Goal: Book appointment/travel/reservation

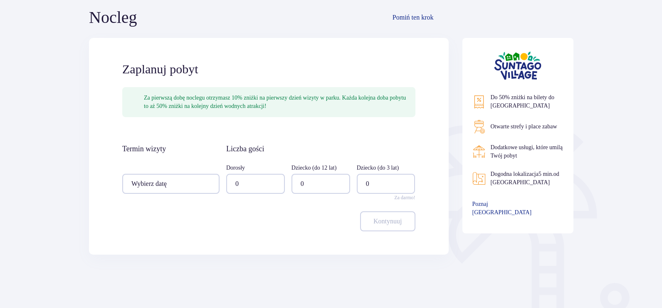
scroll to position [125, 0]
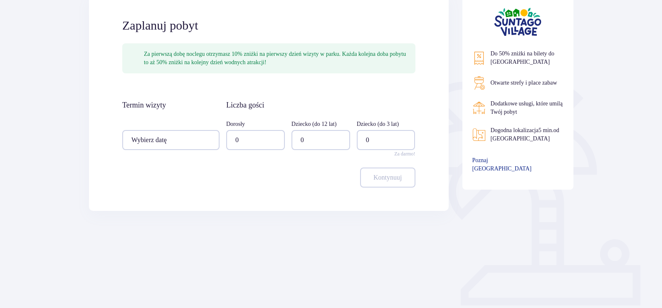
click at [211, 136] on div at bounding box center [170, 140] width 97 height 20
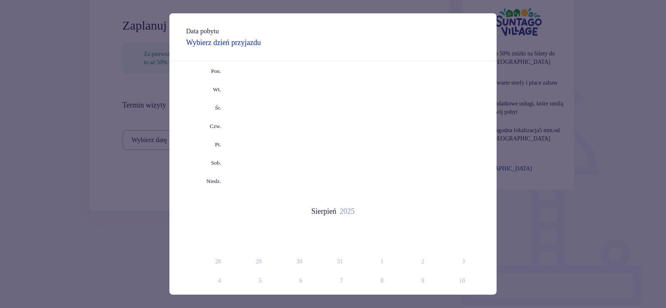
click at [375, 40] on span "Calendar" at bounding box center [376, 35] width 10 height 10
drag, startPoint x: 464, startPoint y: 172, endPoint x: 560, endPoint y: 230, distance: 112.0
type input "11.10.25 - 12.10.25"
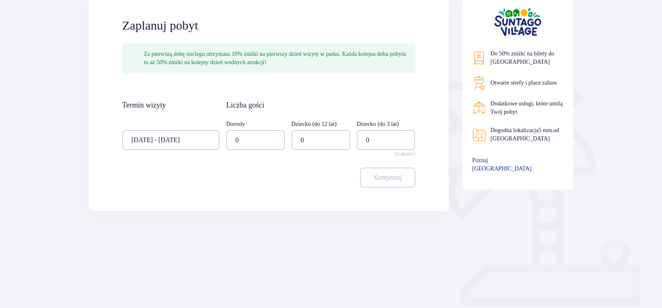
click at [272, 142] on div at bounding box center [255, 140] width 59 height 20
click at [240, 196] on div "2" at bounding box center [256, 200] width 40 height 9
type input "2"
click at [325, 143] on div at bounding box center [321, 140] width 59 height 20
click at [302, 199] on p "2" at bounding box center [302, 200] width 3 height 9
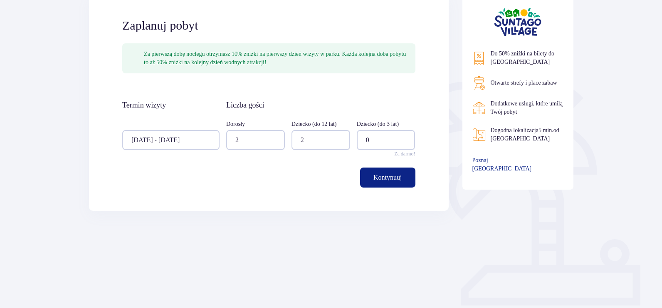
type input "2"
click at [391, 177] on p "Kontynuuj" at bounding box center [388, 177] width 28 height 9
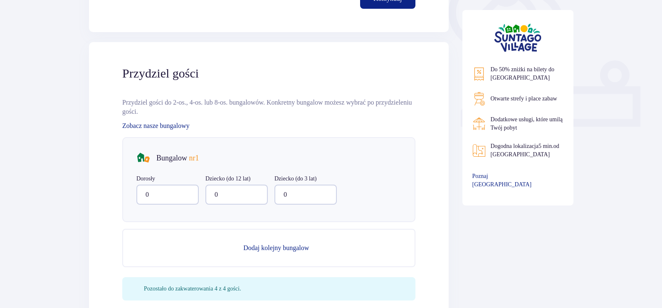
scroll to position [335, 0]
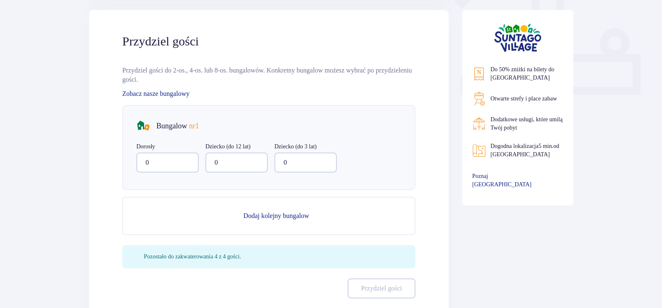
click at [193, 162] on div at bounding box center [167, 162] width 62 height 20
click at [165, 225] on div "2" at bounding box center [168, 222] width 44 height 9
type input "2"
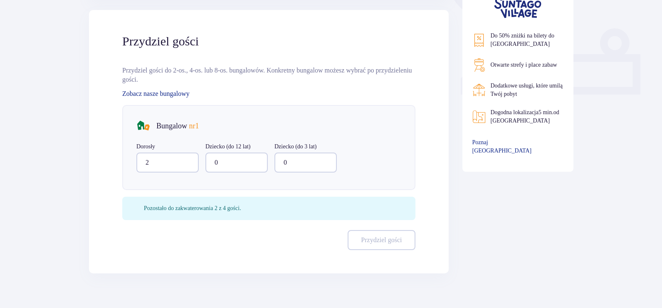
click at [251, 161] on div at bounding box center [237, 162] width 62 height 20
click at [214, 223] on span "2" at bounding box center [236, 222] width 61 height 17
type input "2"
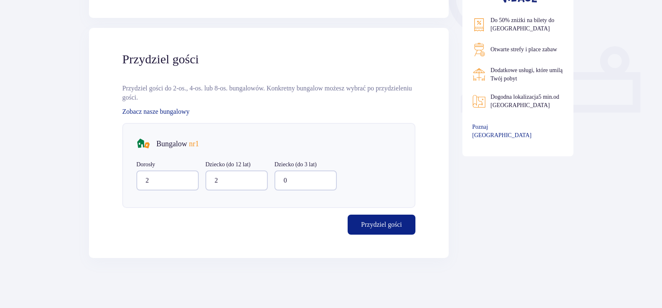
scroll to position [318, 0]
click at [380, 224] on p "Przydziel gości" at bounding box center [381, 224] width 41 height 9
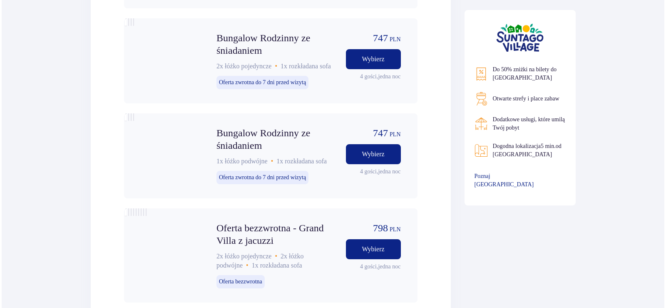
scroll to position [1366, 0]
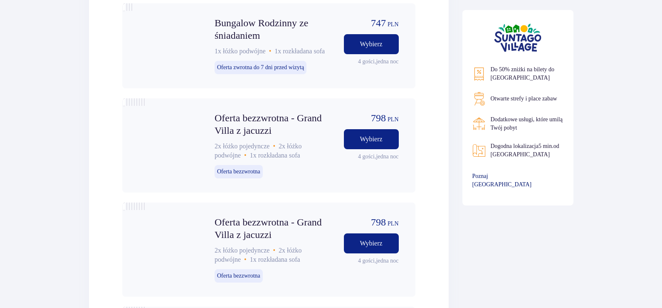
drag, startPoint x: 511, startPoint y: 179, endPoint x: 518, endPoint y: 178, distance: 6.9
click at [518, 178] on span "Poznaj Suntago Village" at bounding box center [511, 180] width 77 height 17
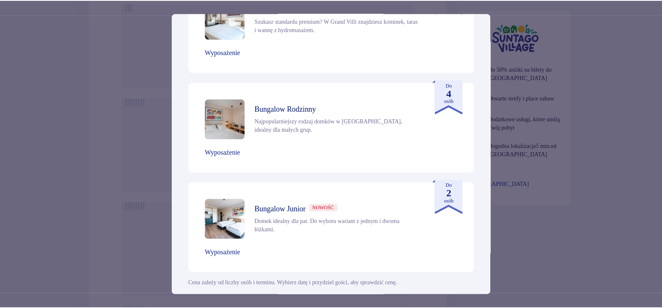
scroll to position [418, 0]
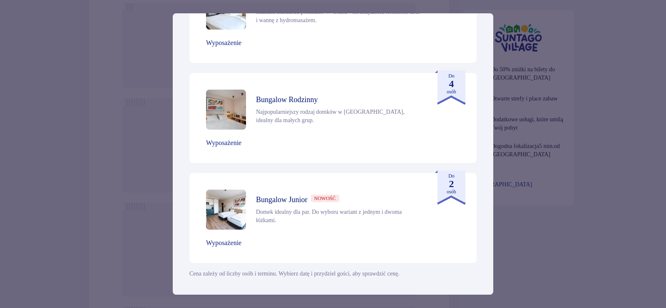
click at [620, 165] on div "Suntago Village Suntago Village to idealne miejsce dla fanów dobrej zabawy i tr…" at bounding box center [333, 154] width 666 height 308
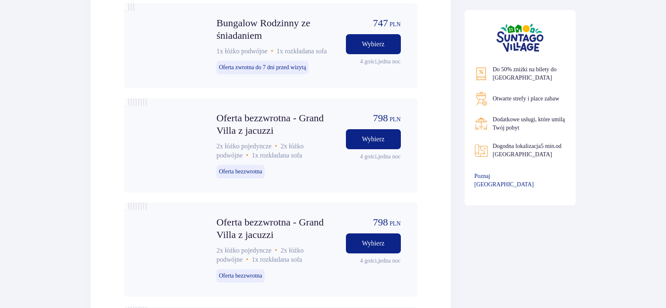
drag, startPoint x: 622, startPoint y: 179, endPoint x: 563, endPoint y: 135, distance: 73.4
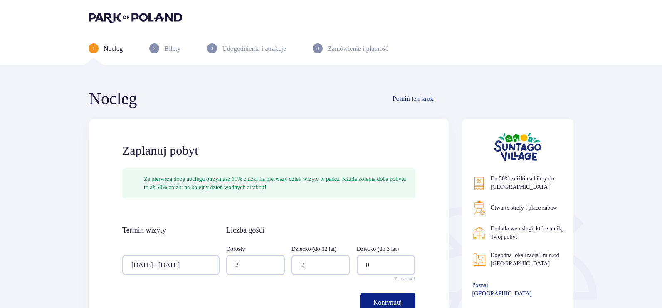
click at [179, 48] on p "Bilety" at bounding box center [172, 48] width 16 height 9
drag, startPoint x: 249, startPoint y: 48, endPoint x: 370, endPoint y: 50, distance: 120.7
click at [251, 48] on p "Udogodnienia i atrakcje" at bounding box center [254, 48] width 64 height 9
click at [371, 48] on p "Zamówienie i płatność" at bounding box center [358, 48] width 61 height 9
click at [405, 98] on span "Pomiń ten krok" at bounding box center [413, 98] width 41 height 9
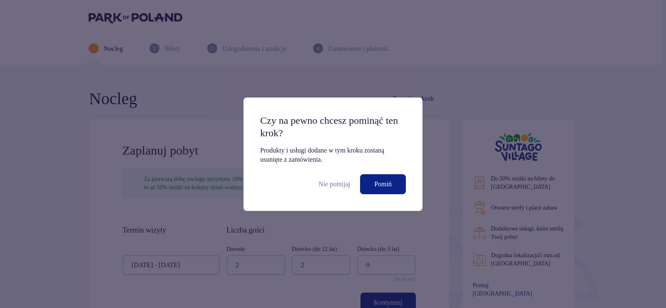
click at [377, 183] on p "Pomiń" at bounding box center [382, 183] width 17 height 9
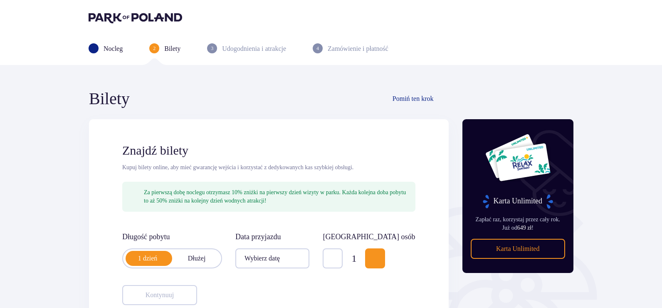
drag, startPoint x: 250, startPoint y: 50, endPoint x: 268, endPoint y: 53, distance: 18.6
click at [250, 52] on p "Udogodnienia i atrakcje" at bounding box center [254, 48] width 64 height 9
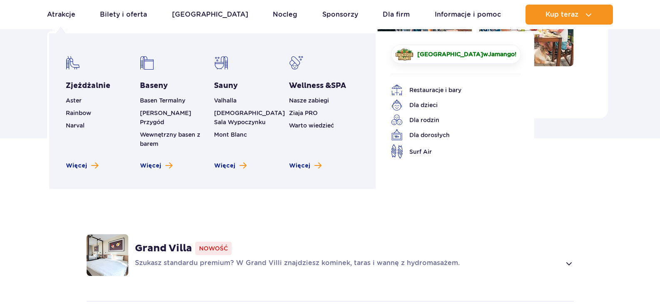
drag, startPoint x: 69, startPoint y: 12, endPoint x: 80, endPoint y: 20, distance: 13.4
click at [69, 12] on link "Atrakcje" at bounding box center [61, 15] width 28 height 20
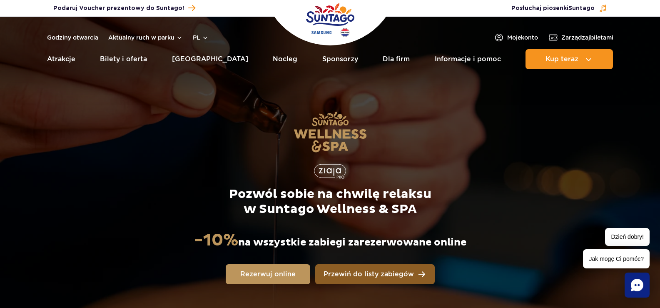
click at [409, 274] on span "Przewiń do listy zabiegów" at bounding box center [368, 273] width 90 height 7
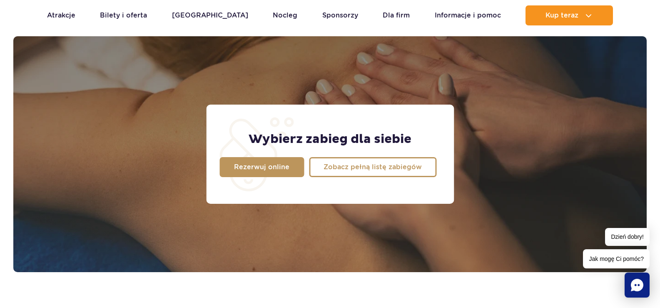
scroll to position [656, 0]
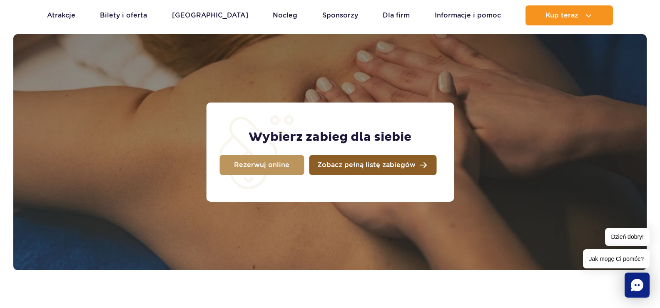
click at [398, 164] on span "Zobacz pełną listę zabiegów" at bounding box center [366, 164] width 98 height 7
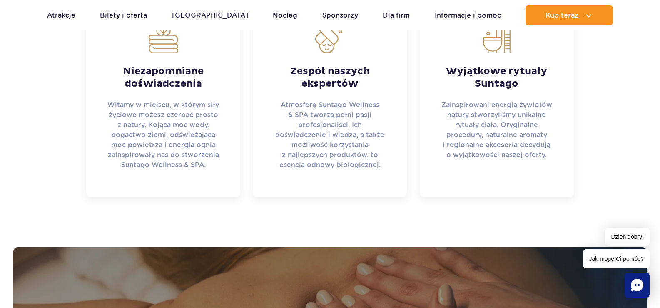
scroll to position [240, 0]
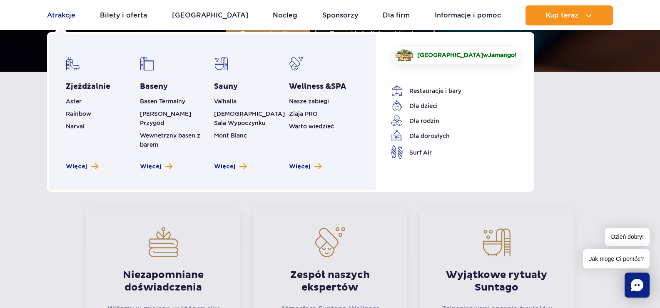
click at [64, 11] on link "Atrakcje" at bounding box center [61, 15] width 28 height 20
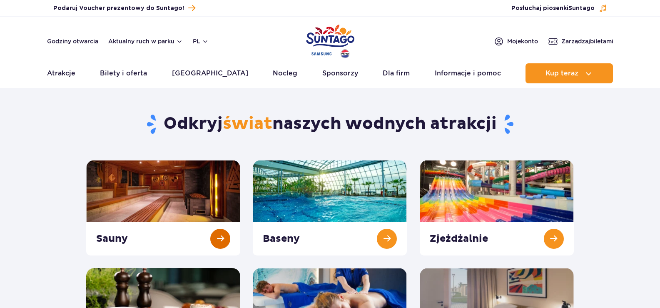
click at [215, 201] on link at bounding box center [163, 207] width 154 height 95
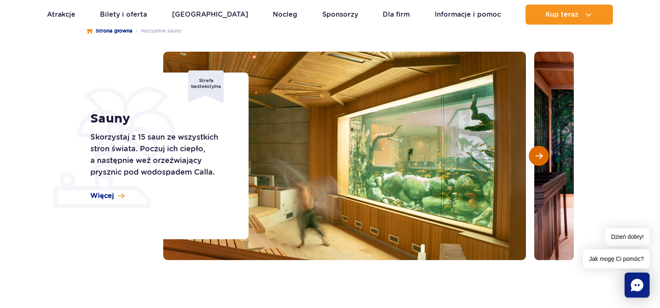
click at [532, 154] on button "Następny slajd" at bounding box center [538, 156] width 20 height 20
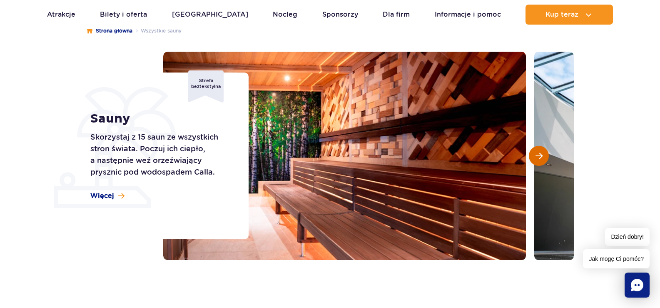
click at [532, 154] on button "Następny slajd" at bounding box center [538, 156] width 20 height 20
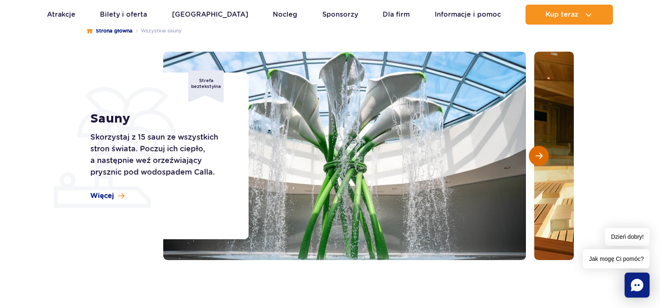
click at [532, 154] on button "Następny slajd" at bounding box center [538, 156] width 20 height 20
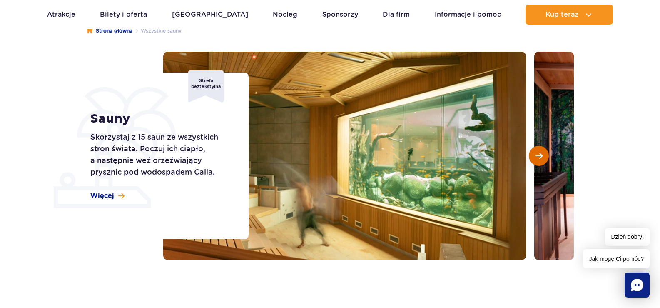
click at [532, 154] on button "Następny slajd" at bounding box center [538, 156] width 20 height 20
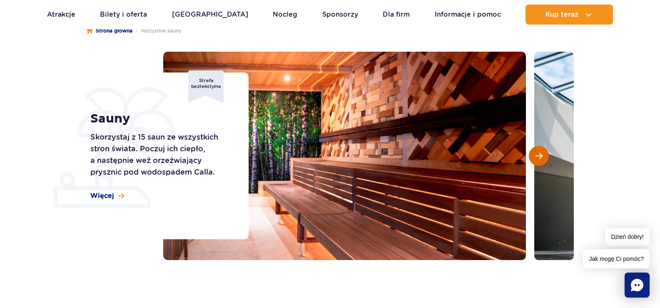
click at [532, 154] on button "Następny slajd" at bounding box center [538, 156] width 20 height 20
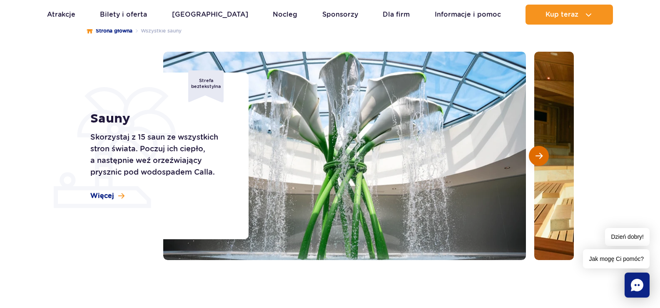
click at [543, 154] on button "Następny slajd" at bounding box center [538, 156] width 20 height 20
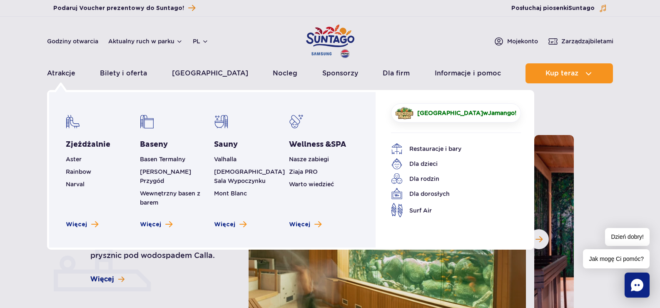
drag, startPoint x: 51, startPoint y: 73, endPoint x: 83, endPoint y: 88, distance: 35.4
click at [51, 74] on link "Atrakcje" at bounding box center [61, 73] width 28 height 20
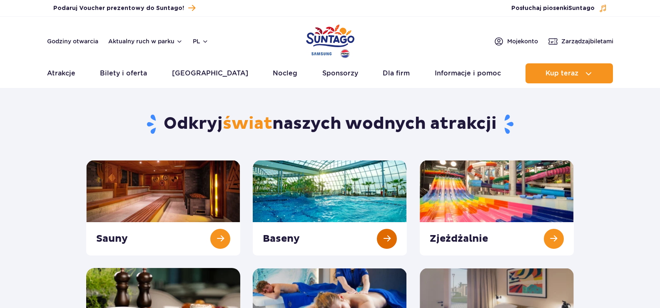
click at [311, 178] on link at bounding box center [330, 207] width 154 height 95
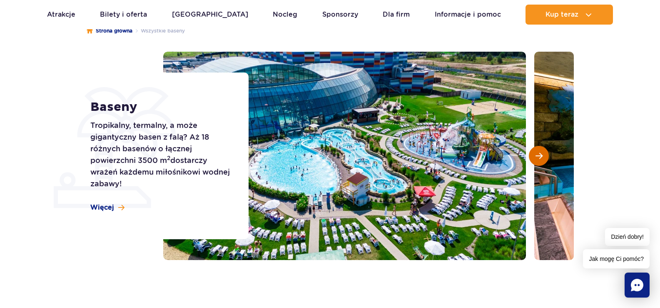
click at [545, 154] on button "Następny slajd" at bounding box center [538, 156] width 20 height 20
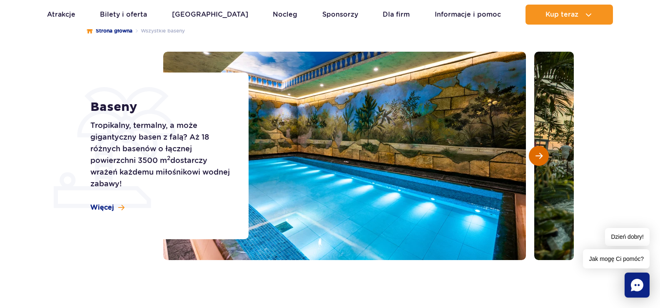
click at [543, 159] on button "Następny slajd" at bounding box center [538, 156] width 20 height 20
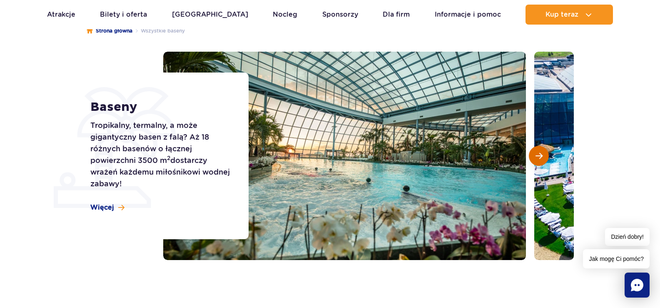
click at [543, 159] on button "Następny slajd" at bounding box center [538, 156] width 20 height 20
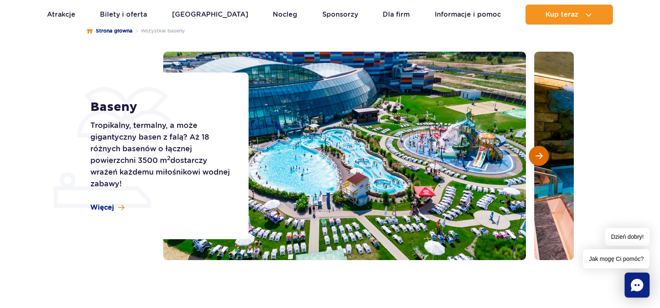
click at [543, 159] on button "Następny slajd" at bounding box center [538, 156] width 20 height 20
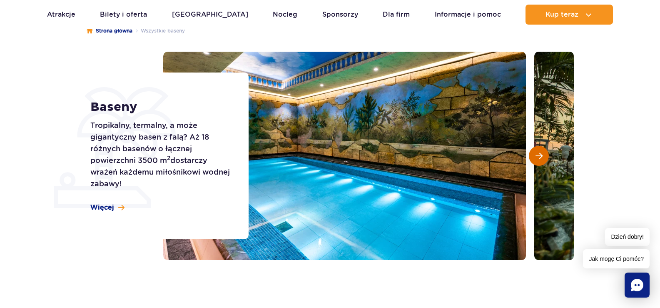
click at [543, 159] on button "Następny slajd" at bounding box center [538, 156] width 20 height 20
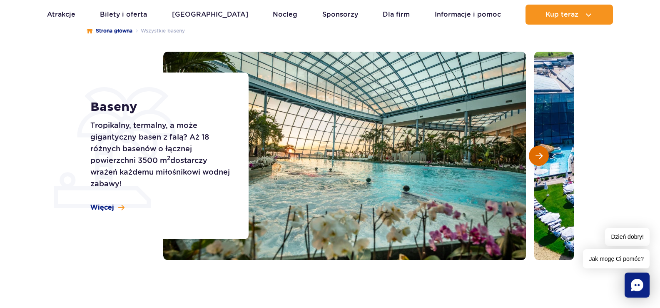
click at [543, 159] on button "Następny slajd" at bounding box center [538, 156] width 20 height 20
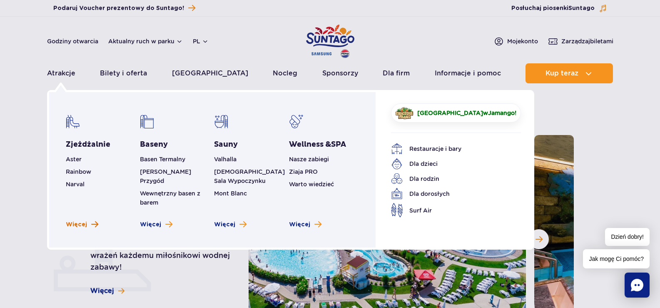
click at [75, 220] on span "Więcej" at bounding box center [76, 224] width 21 height 8
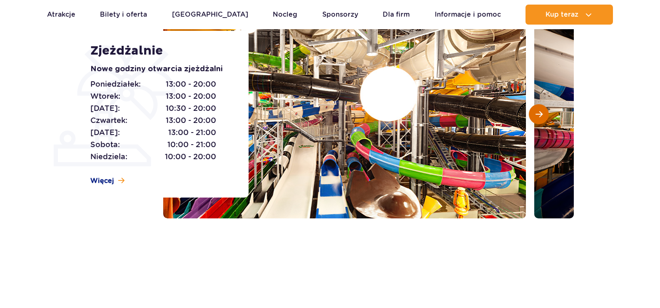
click at [548, 112] on button "Następny slajd" at bounding box center [538, 114] width 20 height 20
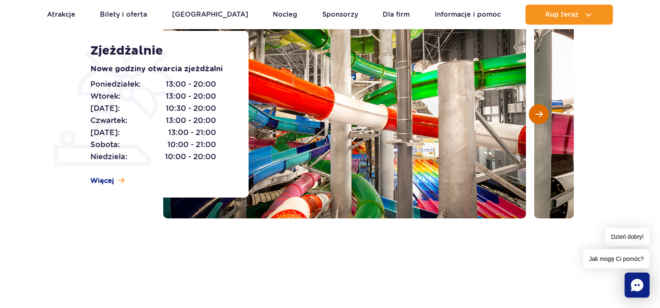
click at [548, 112] on button "Następny slajd" at bounding box center [538, 114] width 20 height 20
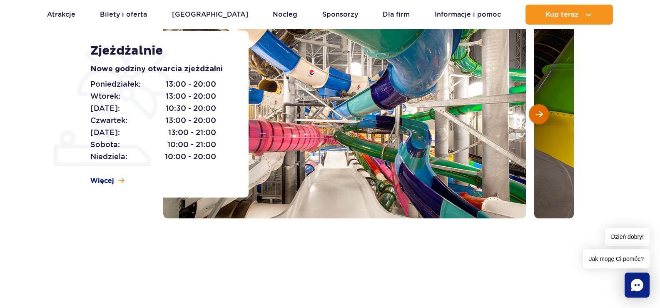
click at [548, 112] on button "Następny slajd" at bounding box center [538, 114] width 20 height 20
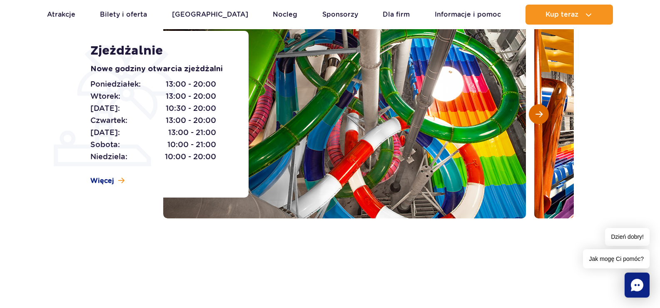
click at [548, 112] on button "Następny slajd" at bounding box center [538, 114] width 20 height 20
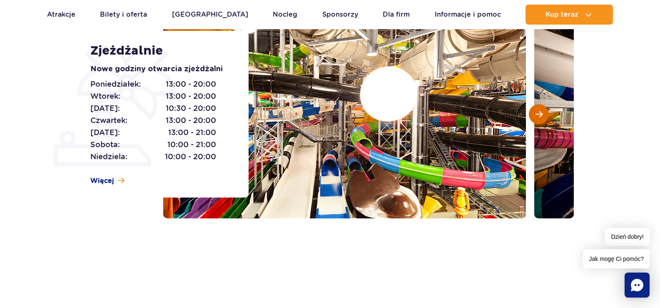
click at [548, 112] on button "Następny slajd" at bounding box center [538, 114] width 20 height 20
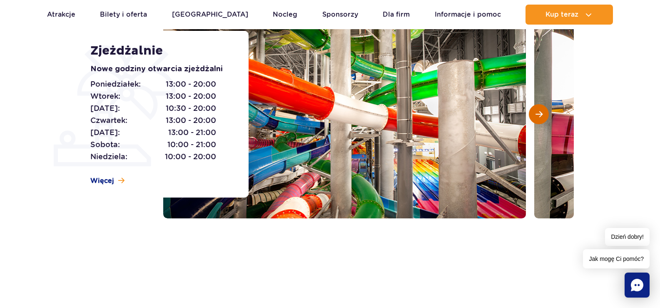
click at [546, 113] on button "Następny slajd" at bounding box center [538, 114] width 20 height 20
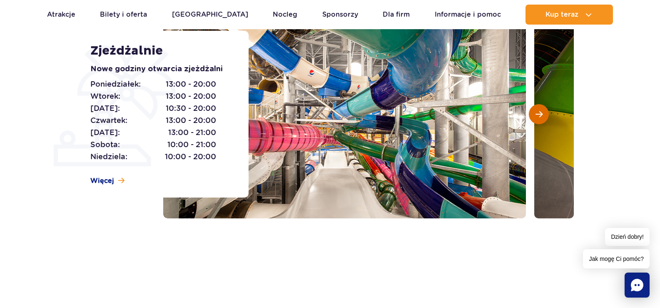
click at [545, 115] on button "Następny slajd" at bounding box center [538, 114] width 20 height 20
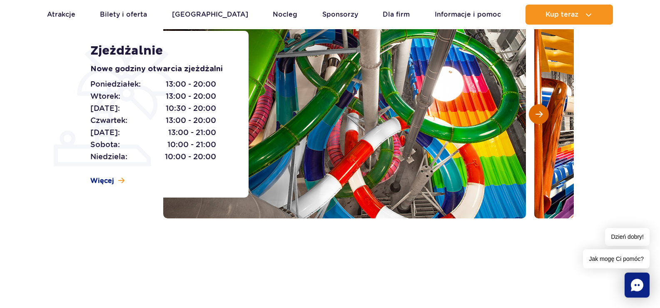
click at [545, 115] on button "Następny slajd" at bounding box center [538, 114] width 20 height 20
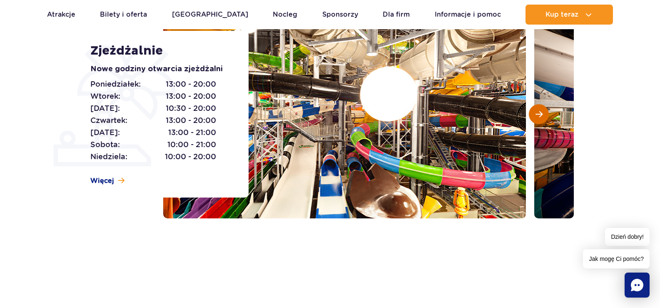
click at [545, 115] on button "Następny slajd" at bounding box center [538, 114] width 20 height 20
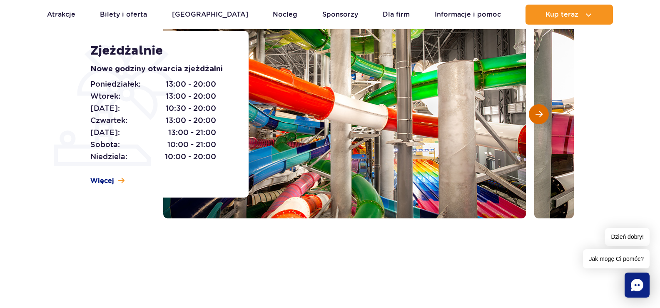
click at [545, 115] on button "Następny slajd" at bounding box center [538, 114] width 20 height 20
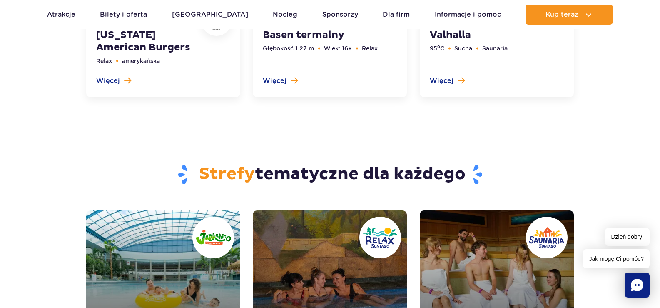
scroll to position [2913, 0]
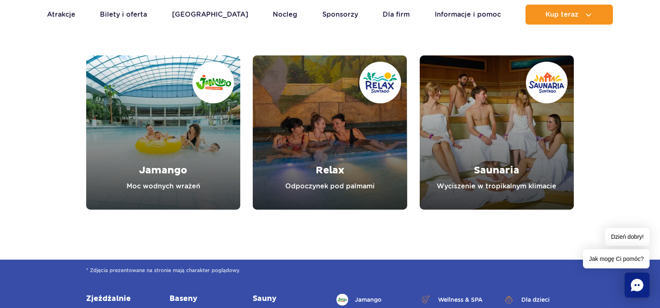
click at [499, 146] on link "Saunaria" at bounding box center [496, 132] width 154 height 154
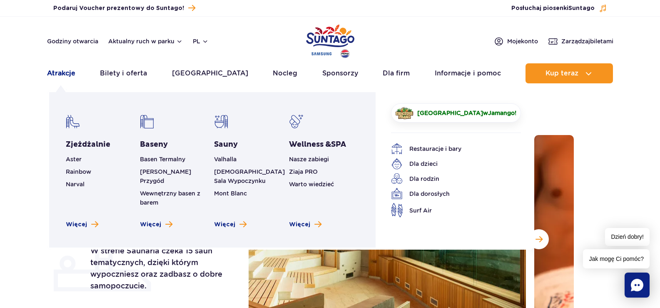
click at [69, 73] on link "Atrakcje" at bounding box center [61, 73] width 28 height 20
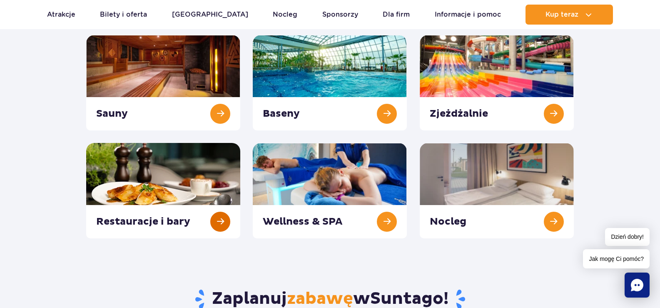
click at [222, 216] on link at bounding box center [163, 190] width 154 height 95
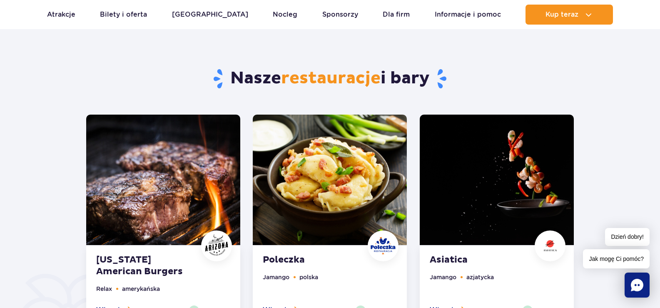
scroll to position [458, 0]
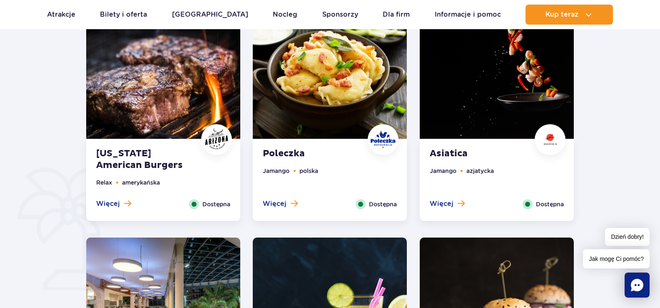
click at [473, 117] on img at bounding box center [496, 73] width 154 height 130
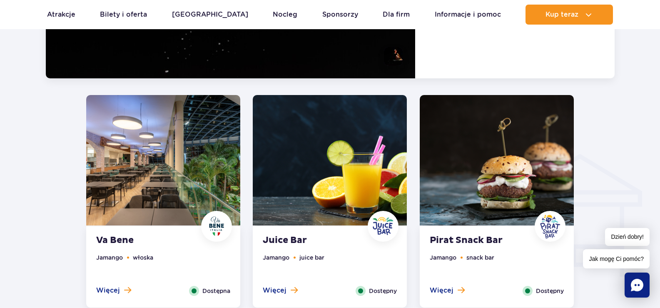
scroll to position [855, 0]
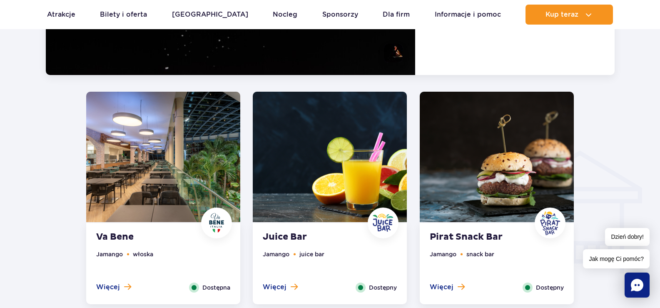
click at [143, 226] on div "Va Bene Jamango włoska Więcej Zamknij Dostępna" at bounding box center [163, 263] width 154 height 81
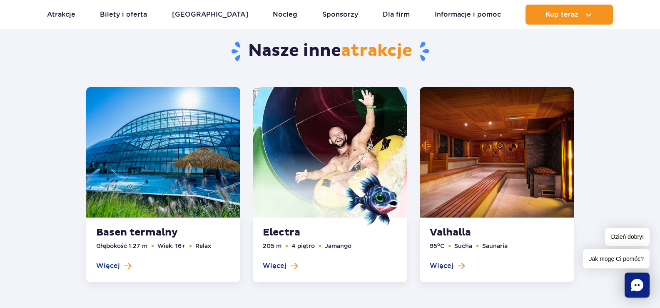
scroll to position [1459, 0]
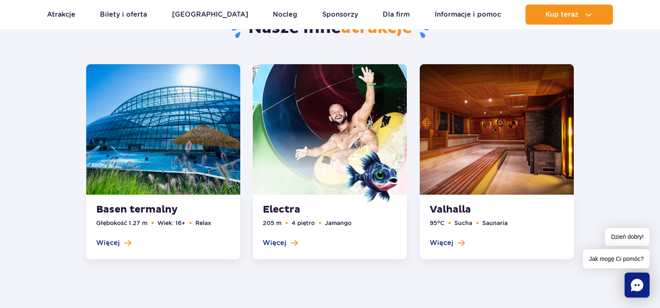
click at [287, 165] on span at bounding box center [330, 161] width 154 height 65
click at [376, 152] on img at bounding box center [371, 176] width 53 height 53
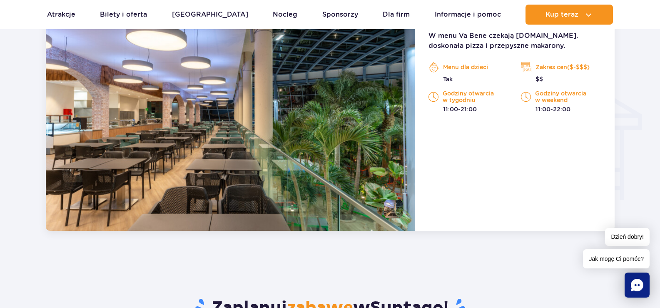
scroll to position [834, 0]
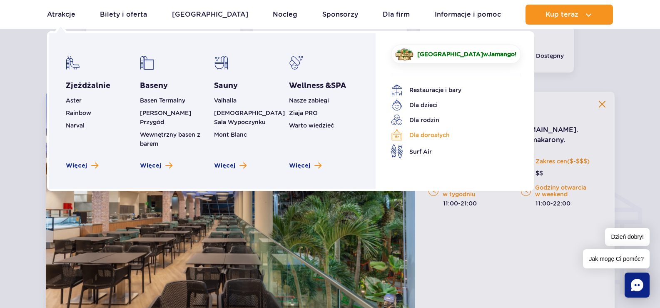
click at [423, 135] on link "Dla dorosłych" at bounding box center [449, 135] width 117 height 12
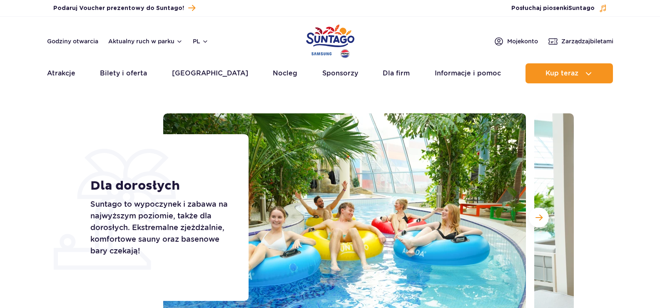
scroll to position [125, 0]
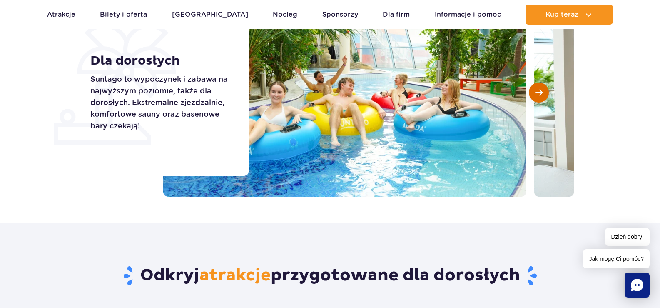
click at [544, 92] on button "Następny slajd" at bounding box center [538, 92] width 20 height 20
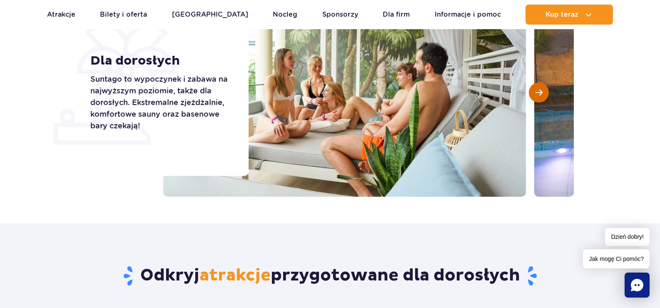
click at [544, 92] on button "Następny slajd" at bounding box center [538, 92] width 20 height 20
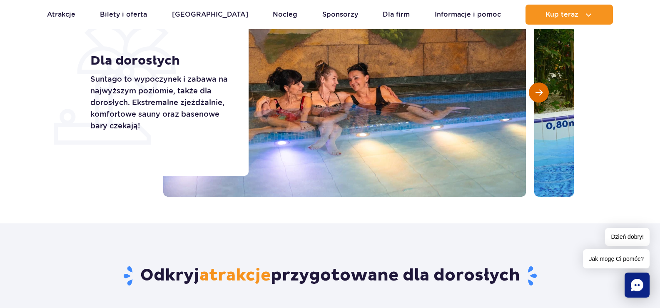
click at [544, 92] on button "Następny slajd" at bounding box center [538, 92] width 20 height 20
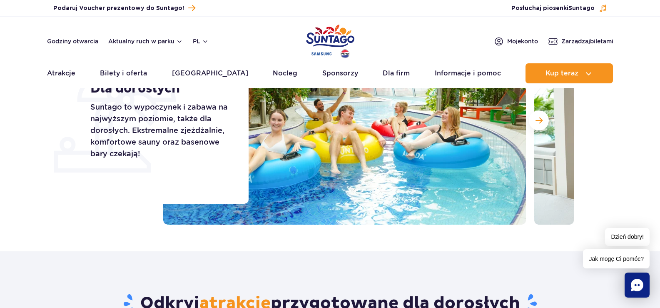
scroll to position [0, 0]
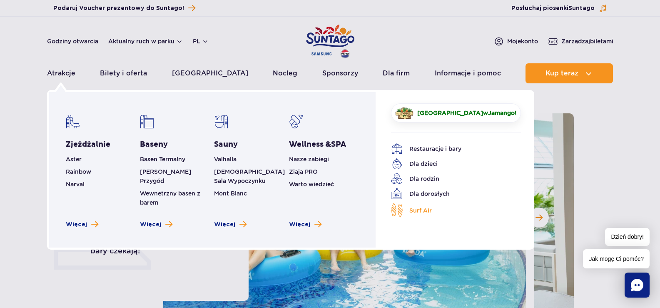
click at [415, 209] on span "Surf Air" at bounding box center [420, 210] width 22 height 9
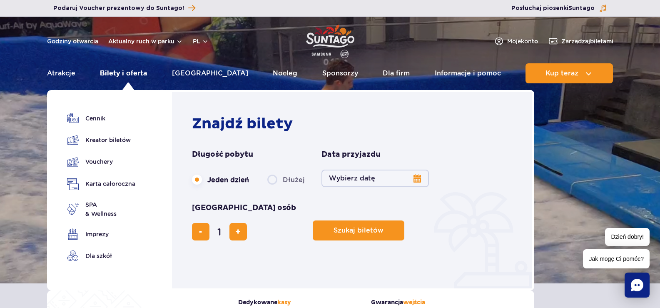
click at [116, 72] on link "Bilety i oferta" at bounding box center [123, 73] width 47 height 20
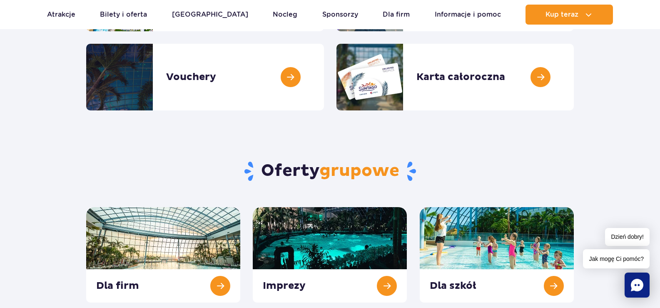
scroll to position [291, 0]
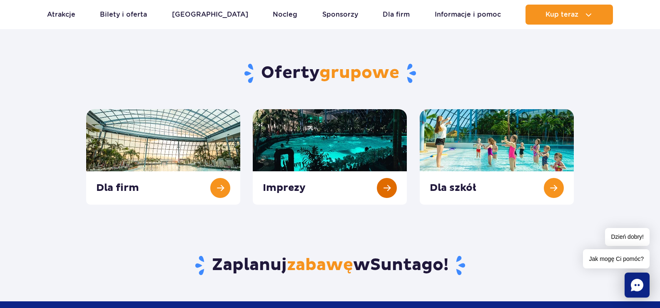
click at [380, 189] on link at bounding box center [330, 156] width 154 height 95
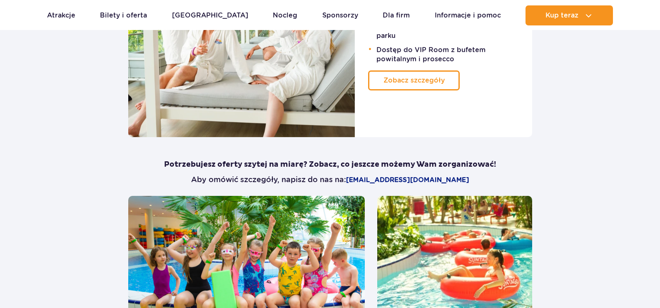
scroll to position [624, 0]
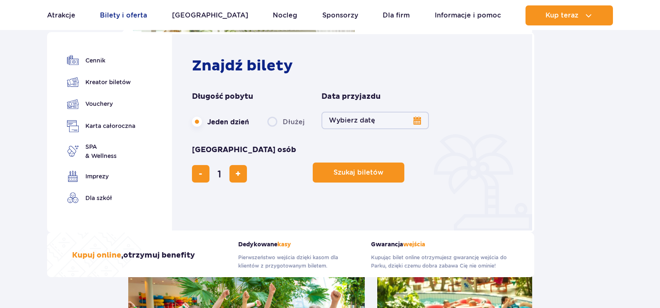
click at [128, 17] on link "Bilety i oferta" at bounding box center [123, 15] width 47 height 20
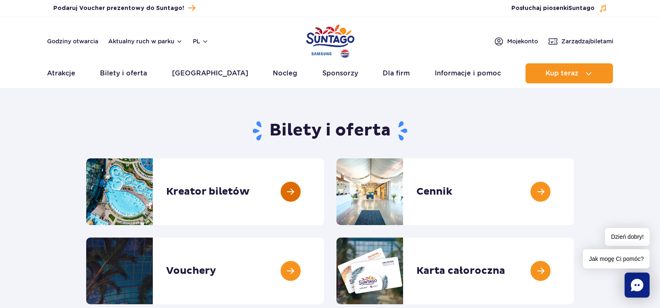
click at [324, 186] on link at bounding box center [324, 191] width 0 height 67
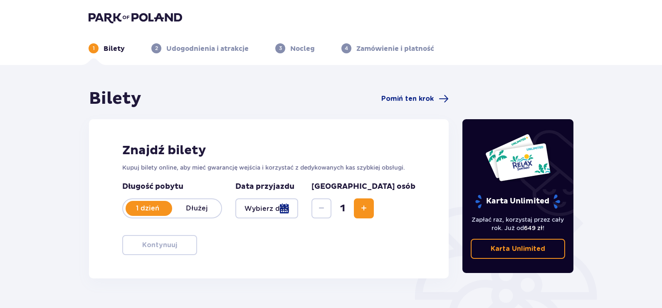
click at [155, 204] on p "1 dzień" at bounding box center [147, 207] width 49 height 9
click at [200, 208] on p "Dłużej" at bounding box center [196, 207] width 49 height 9
click at [198, 209] on p "Dłużej" at bounding box center [196, 207] width 49 height 9
click at [298, 203] on div at bounding box center [267, 208] width 63 height 20
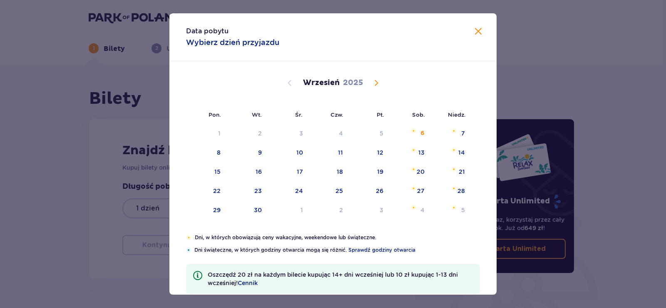
drag, startPoint x: 375, startPoint y: 79, endPoint x: 435, endPoint y: 145, distance: 90.1
click at [375, 79] on span "Calendar" at bounding box center [376, 83] width 10 height 10
click at [416, 147] on div "11" at bounding box center [410, 153] width 40 height 18
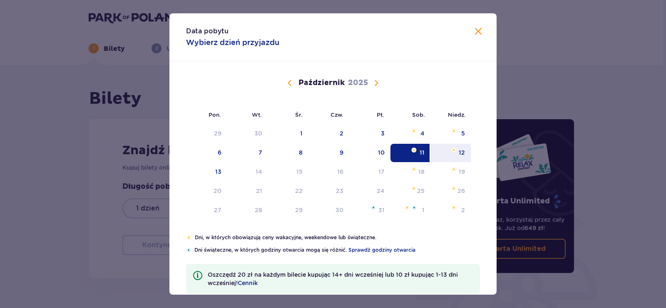
click at [459, 150] on div "12" at bounding box center [462, 152] width 6 height 8
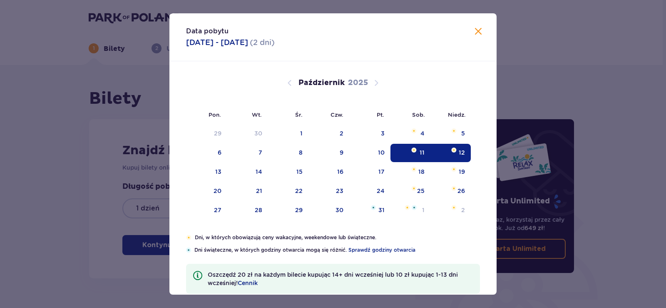
type input "[DATE] - [DATE]"
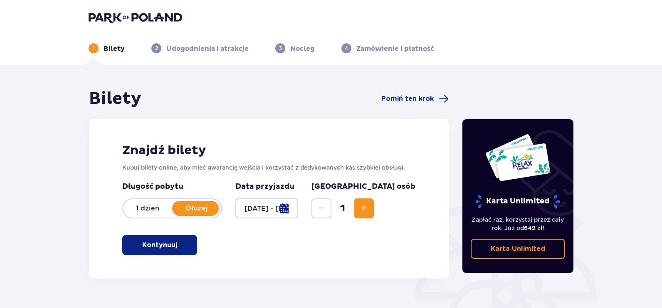
click at [369, 208] on span "Increase" at bounding box center [364, 208] width 10 height 10
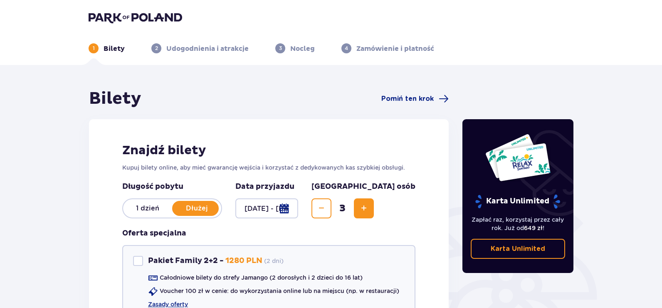
click at [369, 208] on span "Increase" at bounding box center [364, 208] width 10 height 10
